Goal: Transaction & Acquisition: Purchase product/service

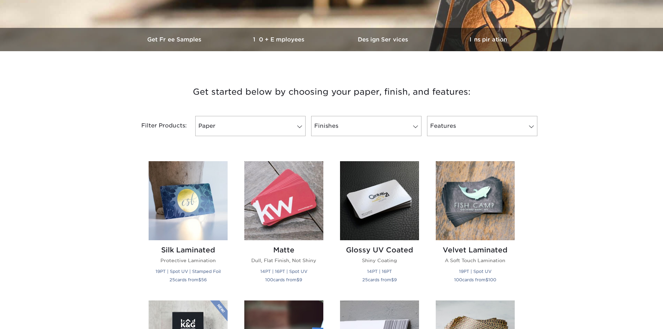
scroll to position [191, 0]
click at [272, 129] on link "Paper" at bounding box center [250, 126] width 110 height 20
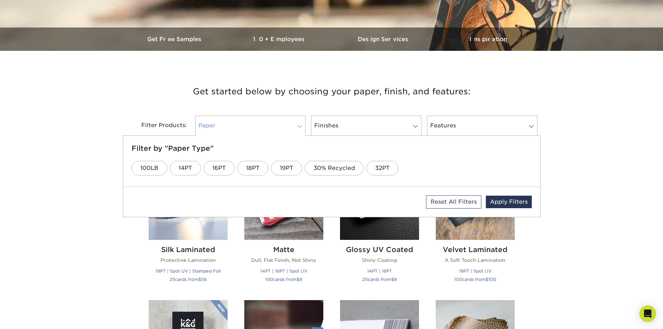
click at [272, 129] on link "Paper" at bounding box center [250, 126] width 110 height 20
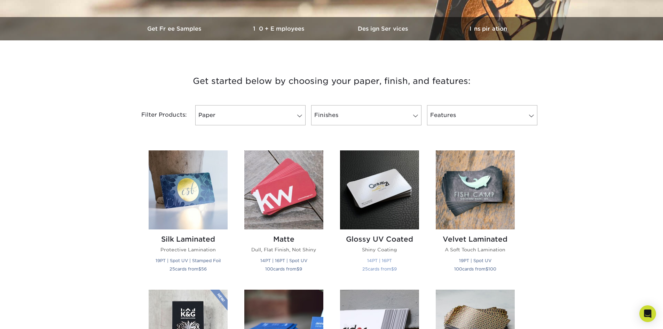
scroll to position [200, 0]
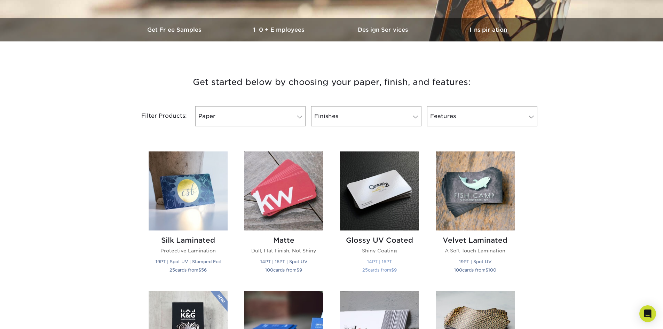
click at [383, 186] on img at bounding box center [379, 190] width 79 height 79
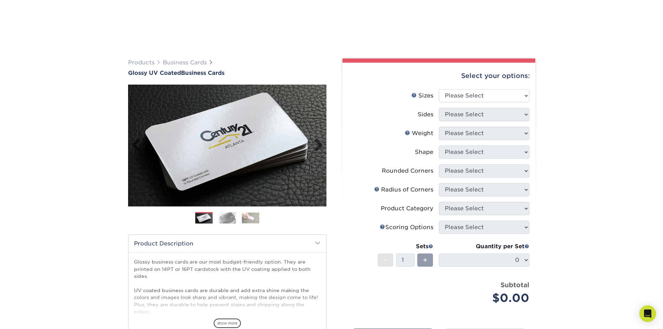
scroll to position [98, 0]
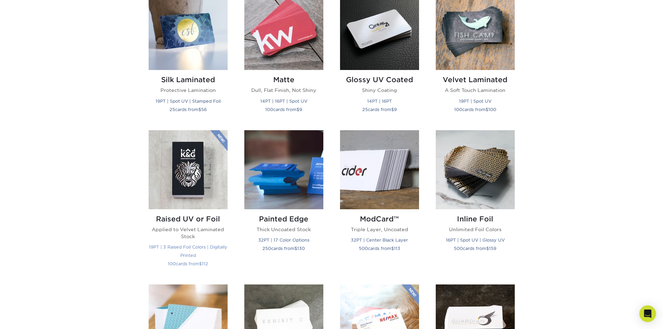
scroll to position [360, 0]
click at [183, 184] on img at bounding box center [188, 169] width 79 height 79
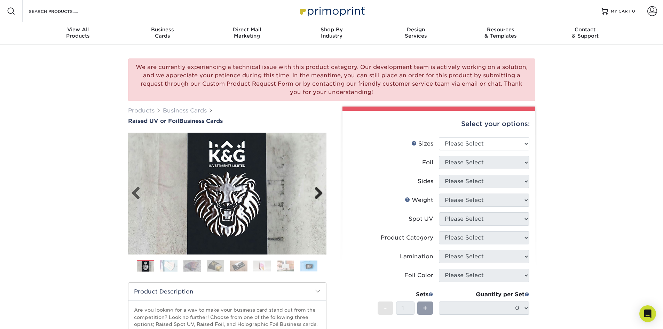
click at [318, 192] on link "Next" at bounding box center [316, 193] width 14 height 14
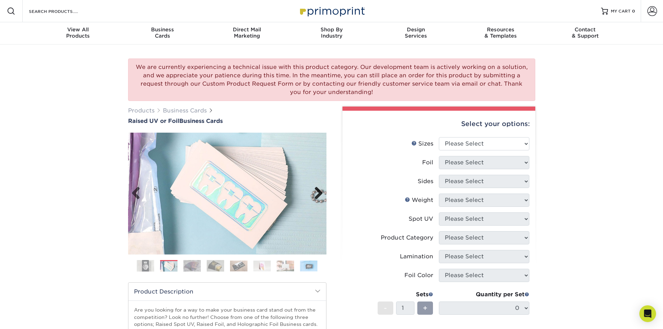
click at [318, 193] on link "Next" at bounding box center [316, 193] width 14 height 14
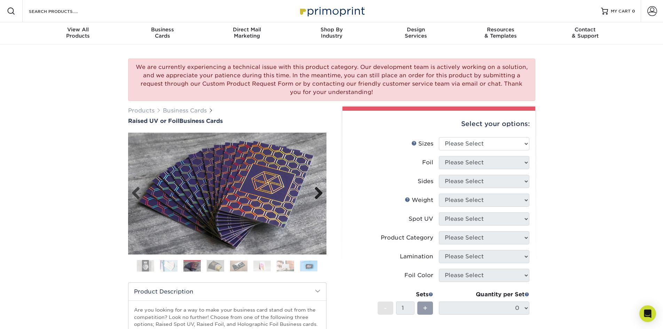
click at [318, 193] on link "Next" at bounding box center [316, 193] width 14 height 14
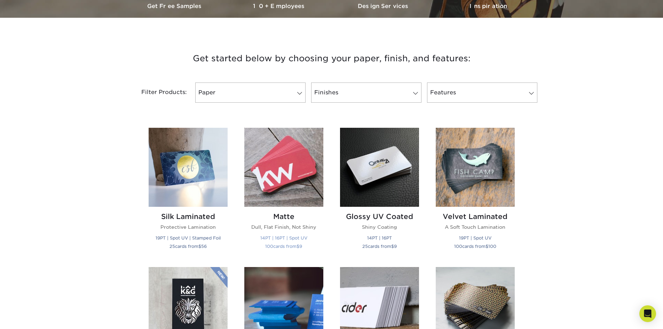
scroll to position [224, 0]
click at [381, 90] on link "Finishes" at bounding box center [366, 93] width 110 height 20
